Goal: Information Seeking & Learning: Learn about a topic

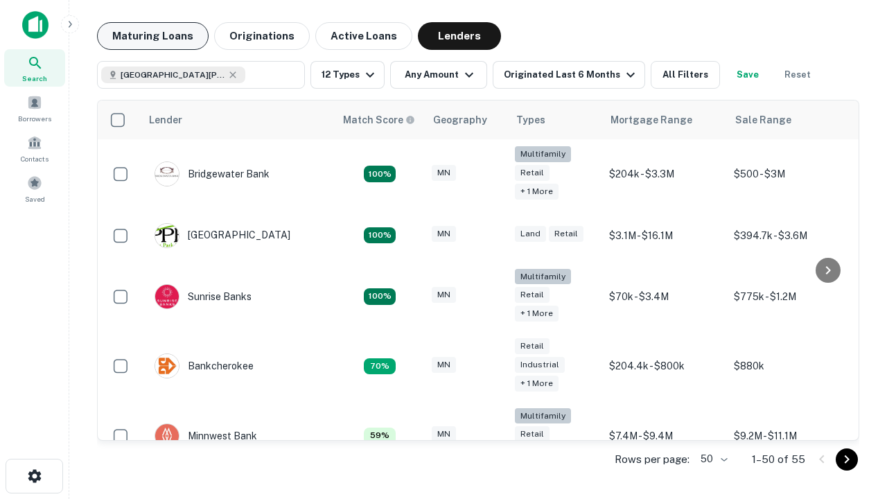
click at [152, 36] on button "Maturing Loans" at bounding box center [153, 36] width 112 height 28
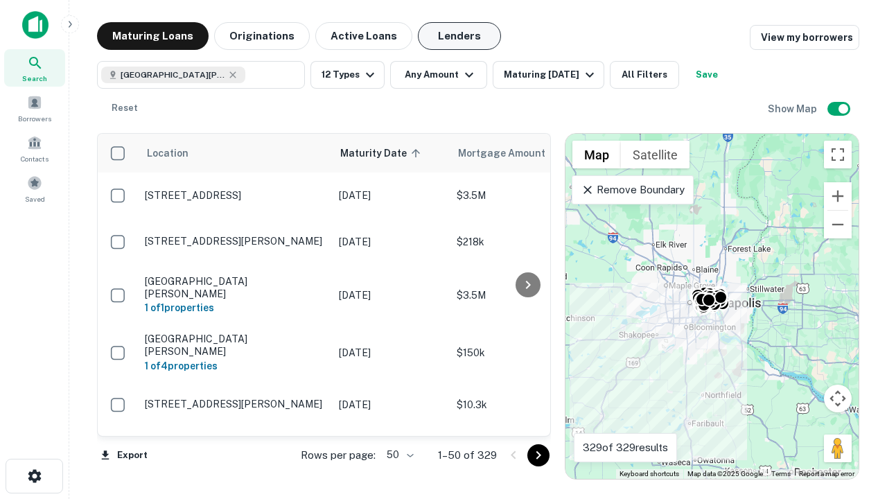
click at [459, 36] on button "Lenders" at bounding box center [459, 36] width 83 height 28
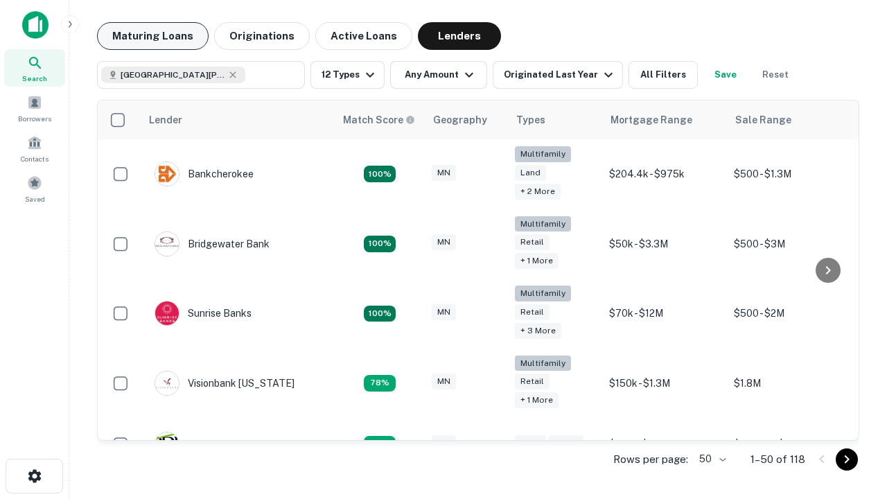
click at [152, 36] on button "Maturing Loans" at bounding box center [153, 36] width 112 height 28
